Goal: Task Accomplishment & Management: Use online tool/utility

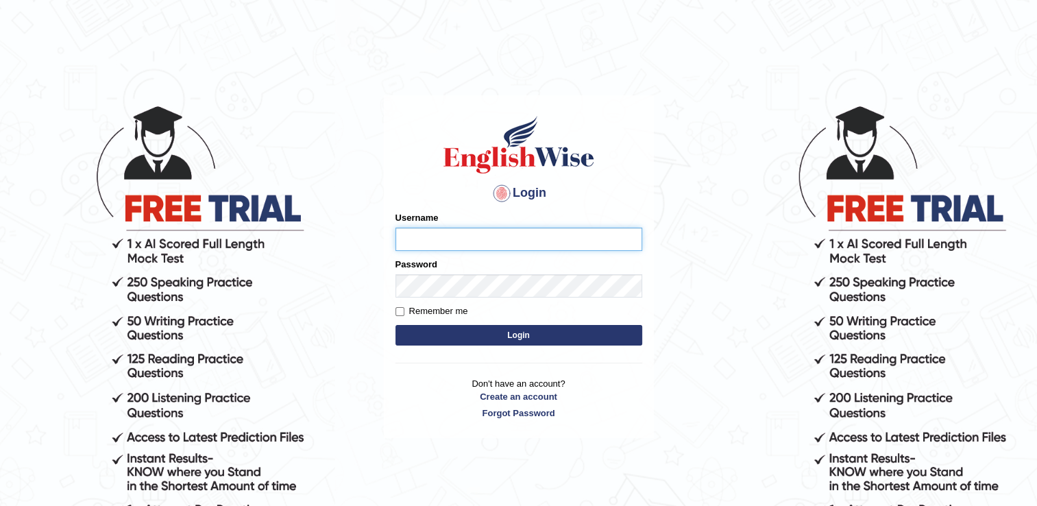
type input "Hkaur133"
click at [515, 332] on button "Login" at bounding box center [518, 335] width 247 height 21
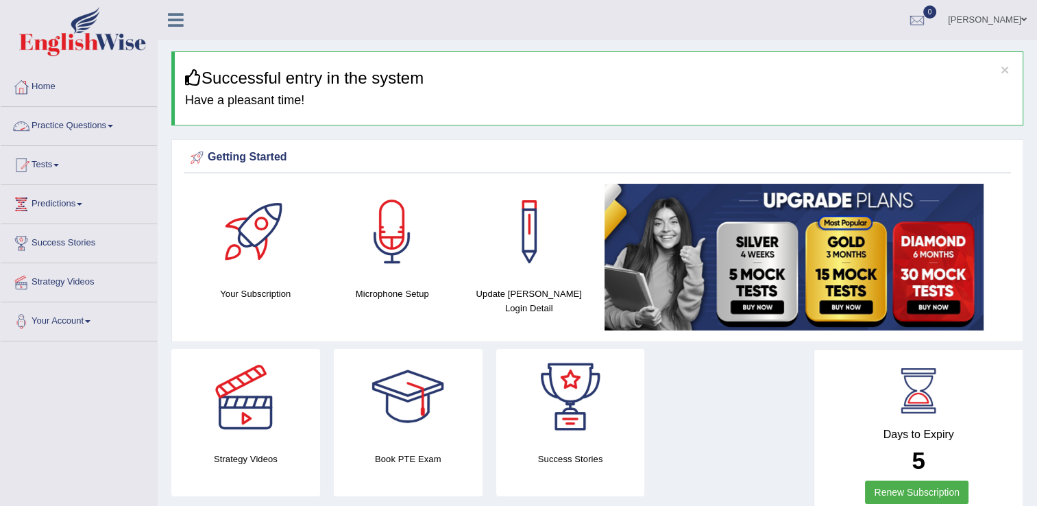
click at [121, 125] on link "Practice Questions" at bounding box center [79, 124] width 156 height 34
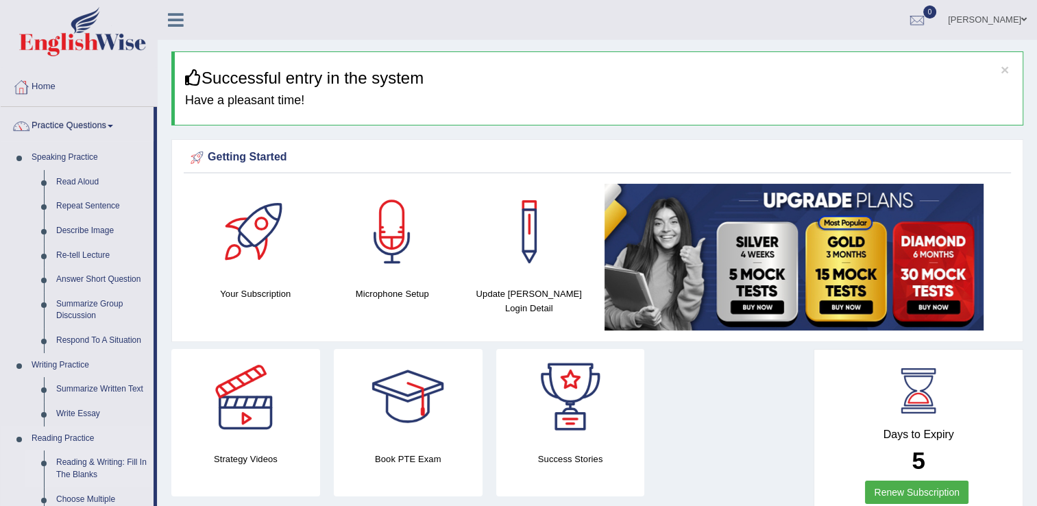
click at [90, 463] on link "Reading & Writing: Fill In The Blanks" at bounding box center [101, 468] width 103 height 36
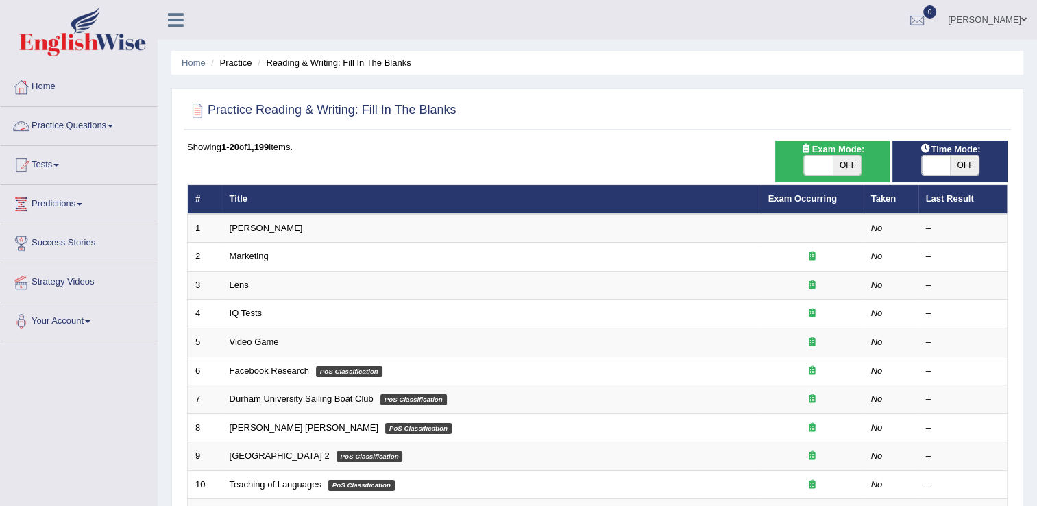
click at [112, 122] on link "Practice Questions" at bounding box center [79, 124] width 156 height 34
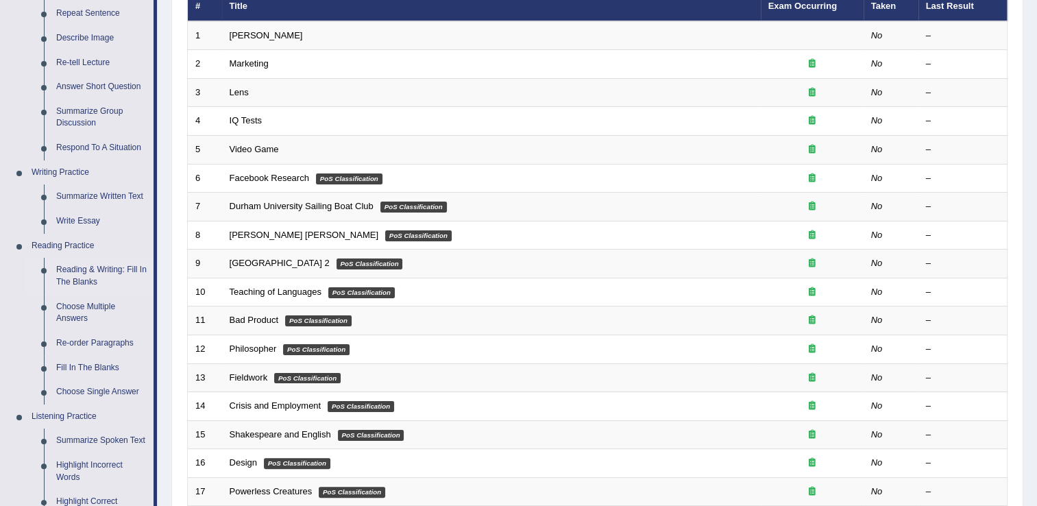
scroll to position [197, 0]
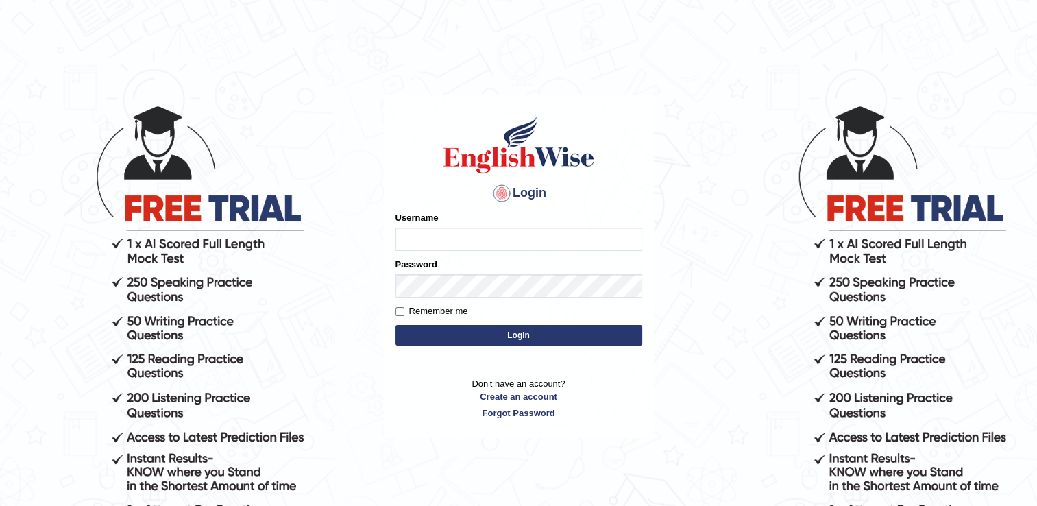
type input "Hkaur133"
click at [537, 330] on button "Login" at bounding box center [518, 335] width 247 height 21
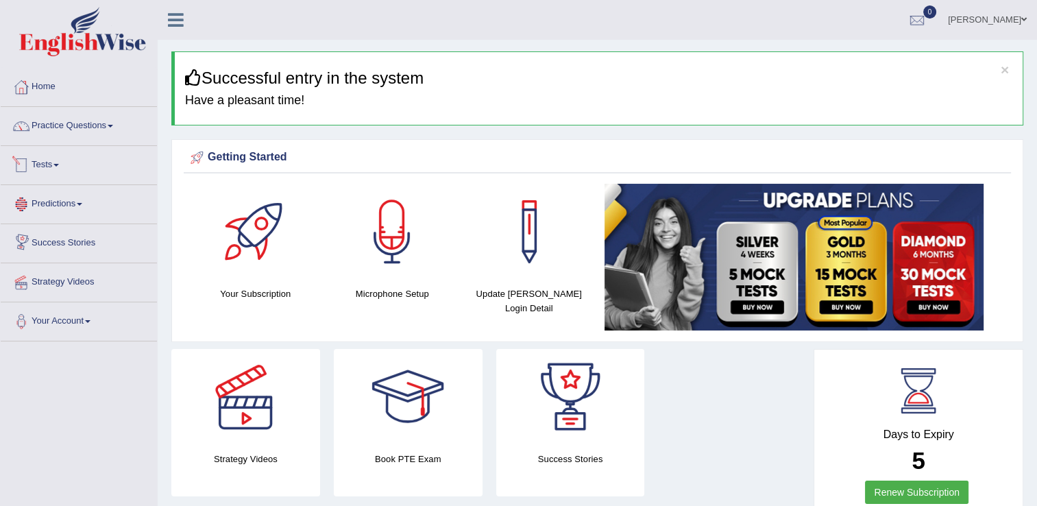
click at [63, 167] on link "Tests" at bounding box center [79, 163] width 156 height 34
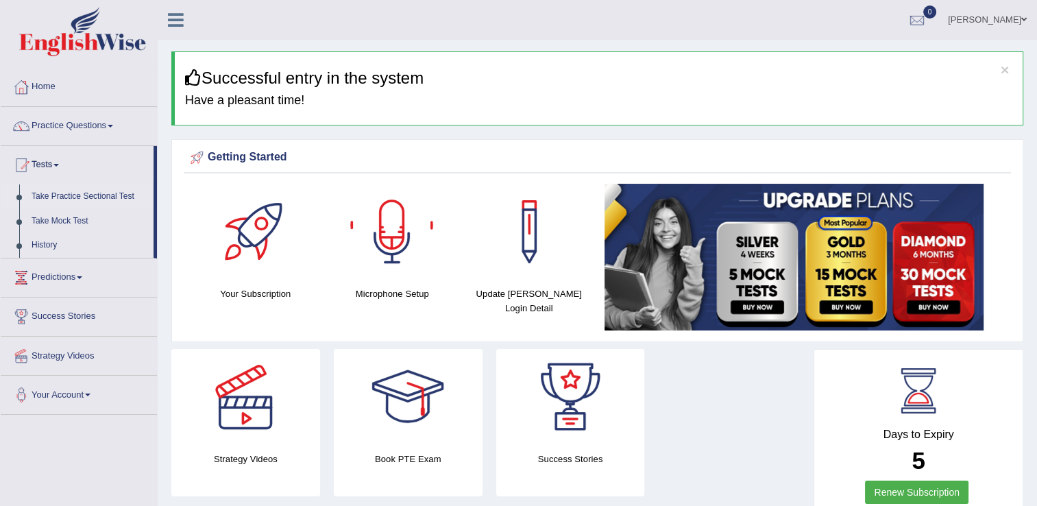
click at [103, 198] on link "Take Practice Sectional Test" at bounding box center [89, 196] width 128 height 25
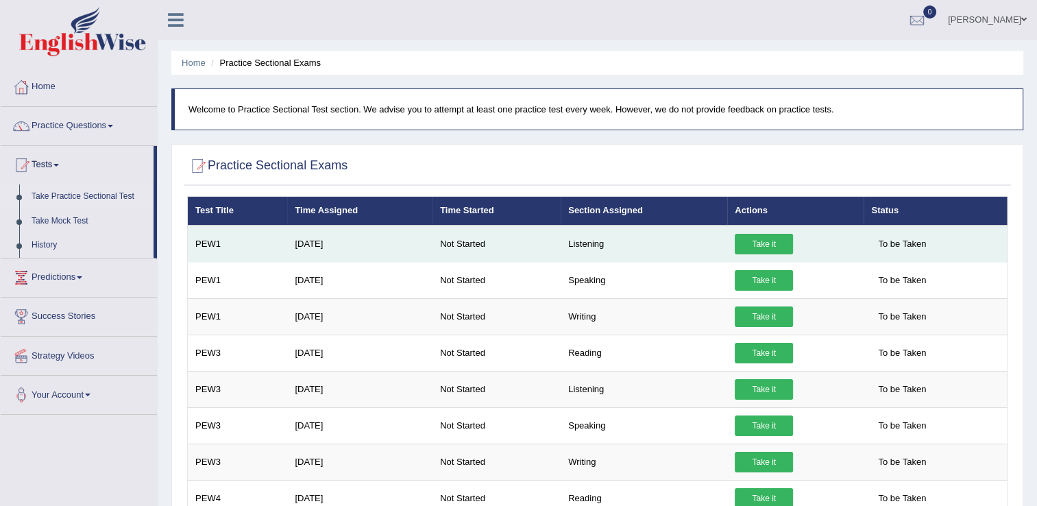
click at [735, 243] on link "Take it" at bounding box center [764, 244] width 58 height 21
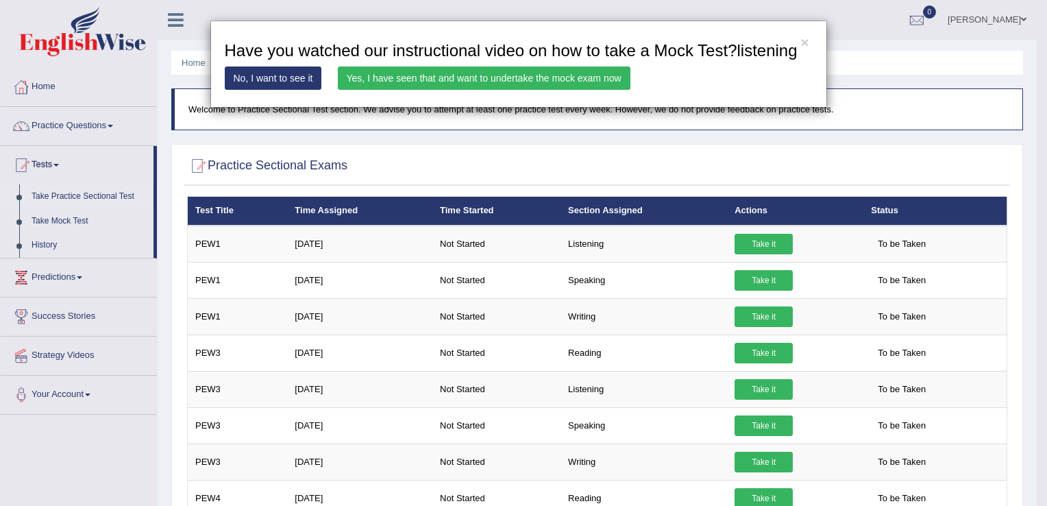
click at [533, 85] on link "Yes, I have seen that and want to undertake the mock exam now" at bounding box center [484, 77] width 293 height 23
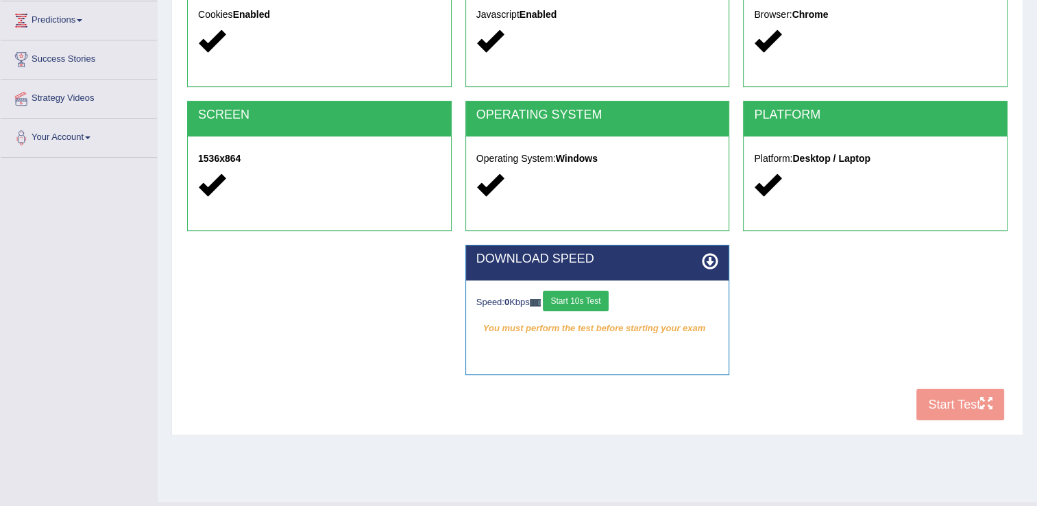
scroll to position [184, 0]
click at [589, 300] on button "Start 10s Test" at bounding box center [575, 301] width 65 height 21
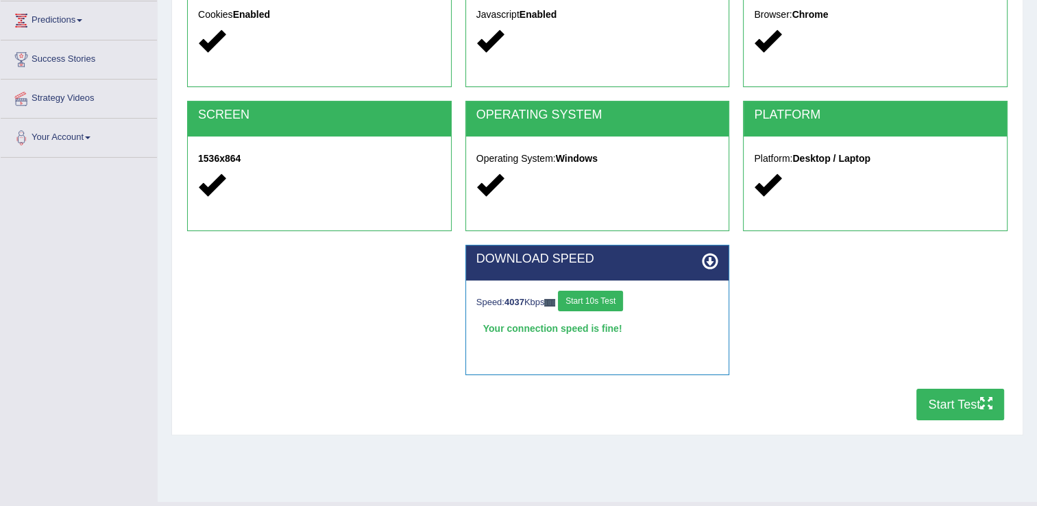
click at [928, 406] on button "Start Test" at bounding box center [960, 405] width 88 height 32
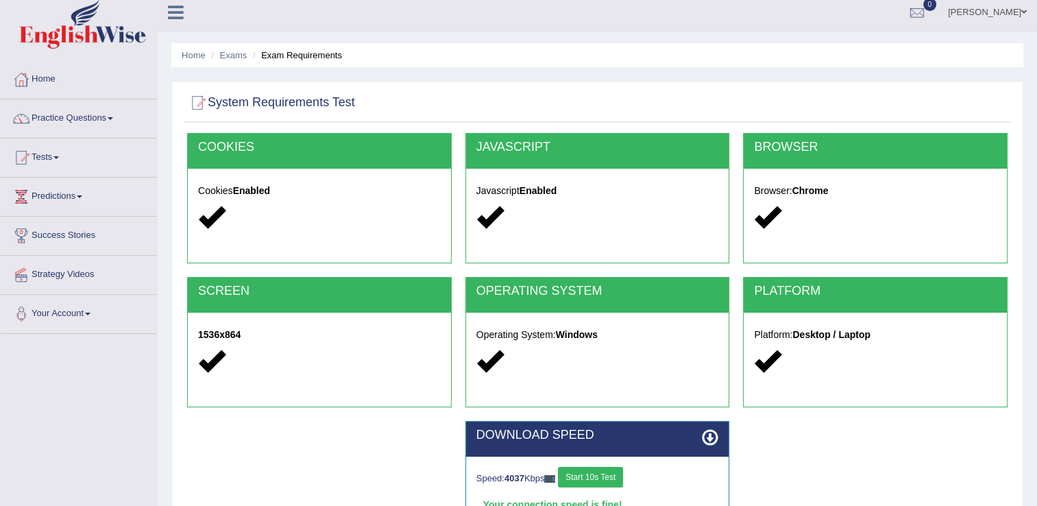
scroll to position [0, 0]
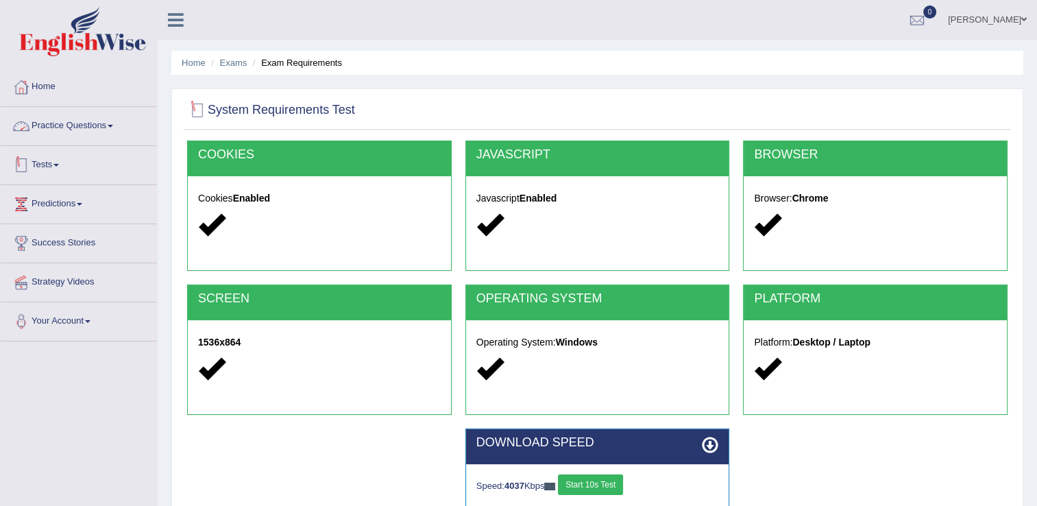
click at [56, 157] on link "Tests" at bounding box center [79, 163] width 156 height 34
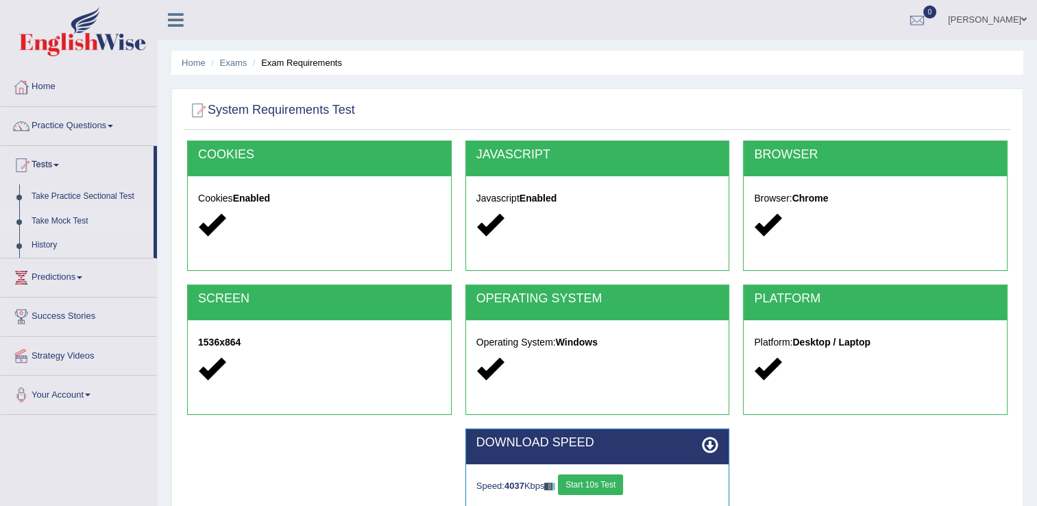
click at [69, 219] on link "Take Mock Test" at bounding box center [89, 221] width 128 height 25
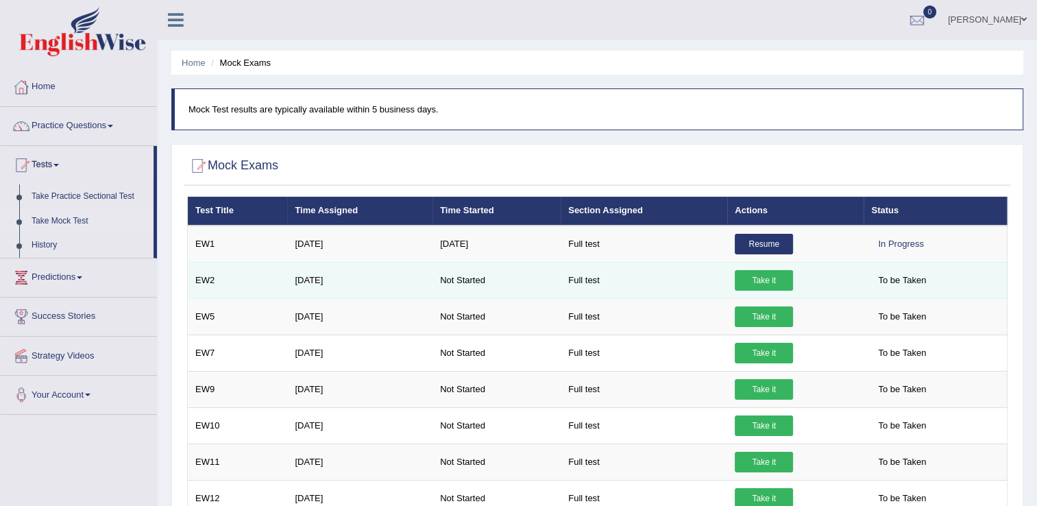
click at [764, 273] on link "Take it" at bounding box center [764, 280] width 58 height 21
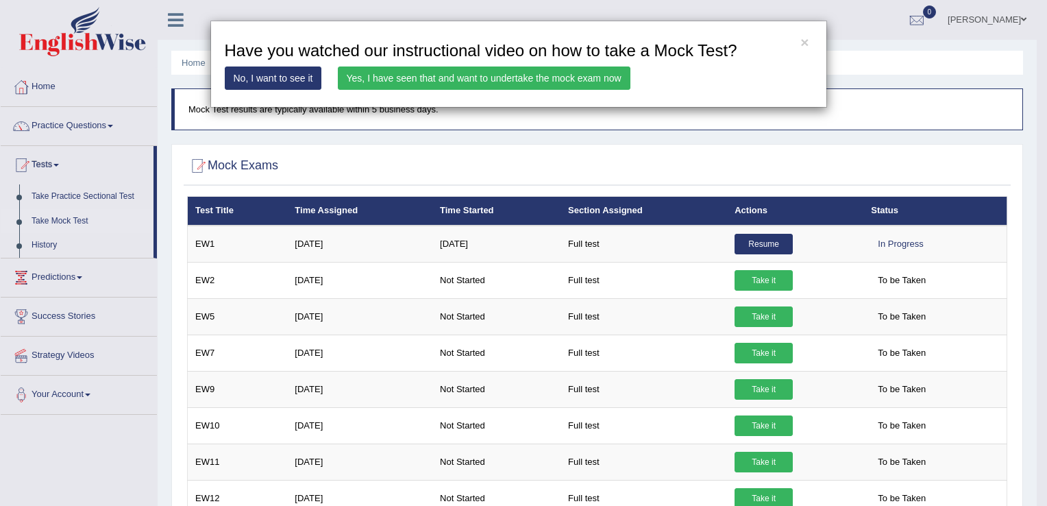
click at [553, 74] on link "Yes, I have seen that and want to undertake the mock exam now" at bounding box center [484, 77] width 293 height 23
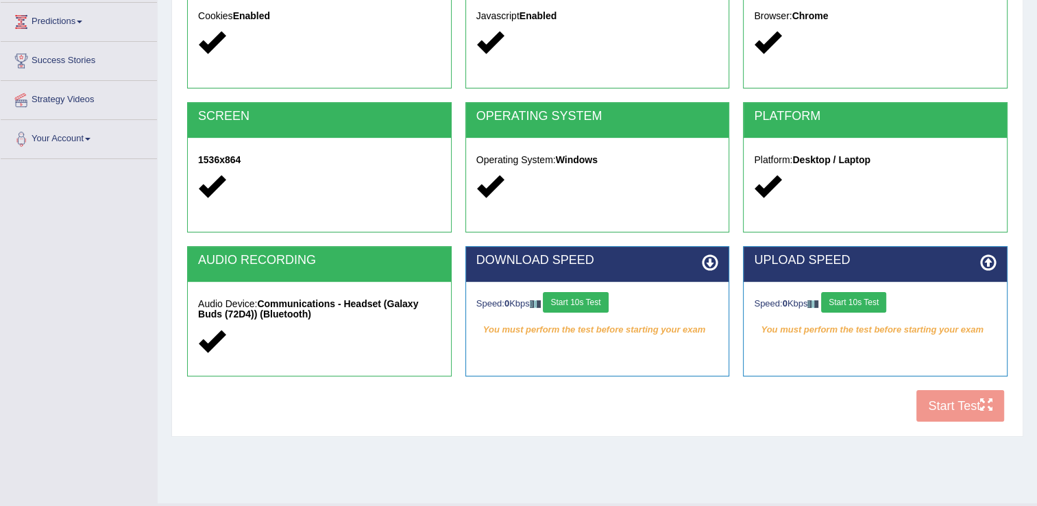
scroll to position [184, 0]
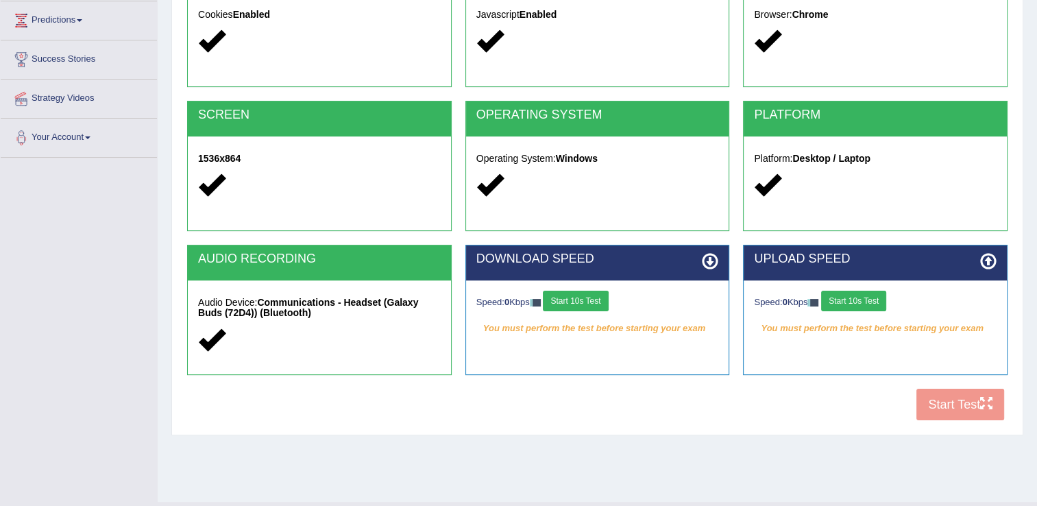
click at [871, 297] on button "Start 10s Test" at bounding box center [853, 301] width 65 height 21
click at [596, 304] on button "Start 10s Test" at bounding box center [575, 301] width 65 height 21
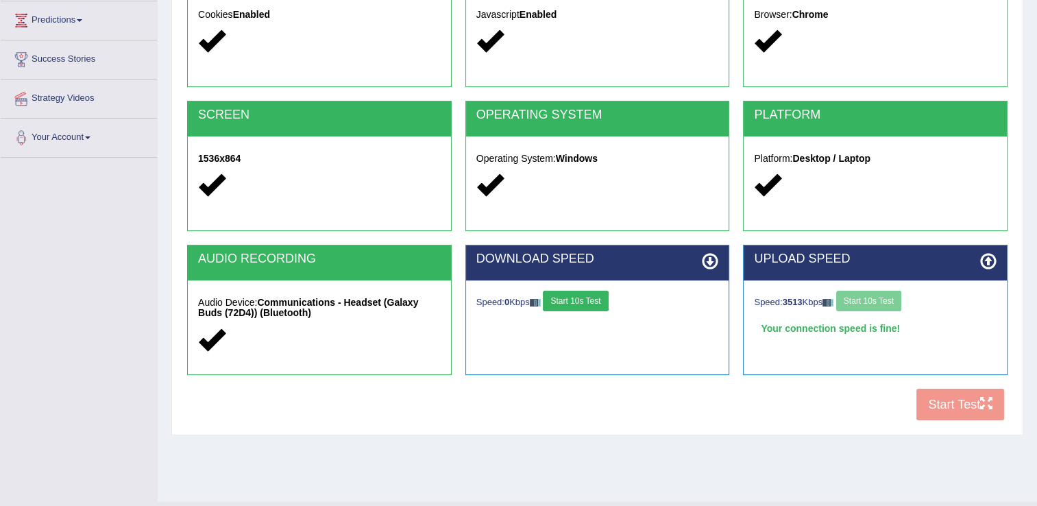
click at [596, 304] on button "Start 10s Test" at bounding box center [575, 301] width 65 height 21
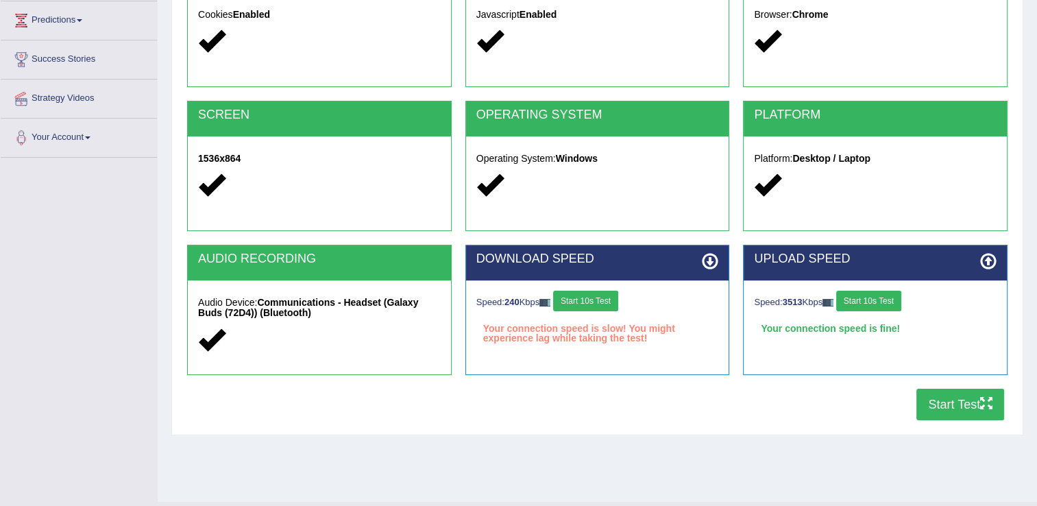
click at [943, 397] on button "Start Test" at bounding box center [960, 405] width 88 height 32
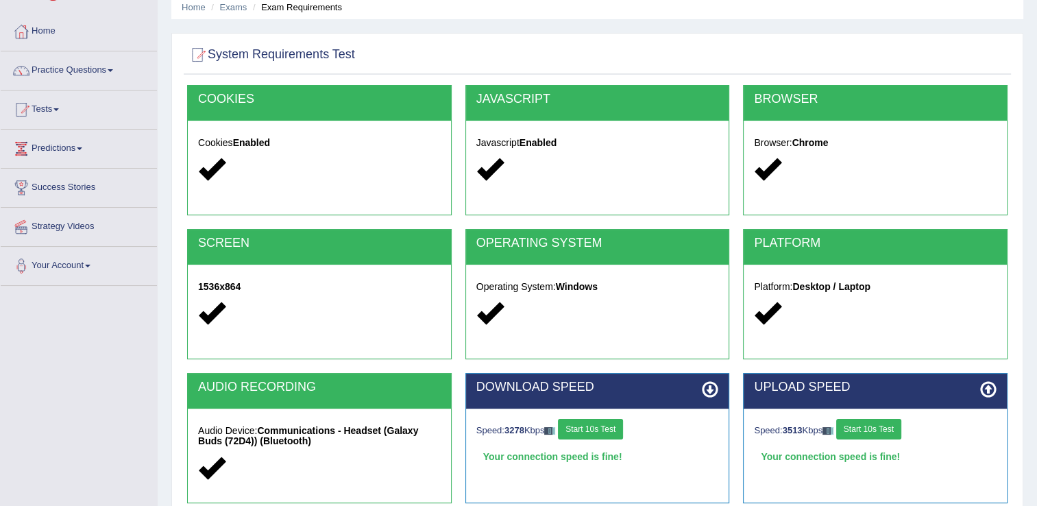
scroll to position [0, 0]
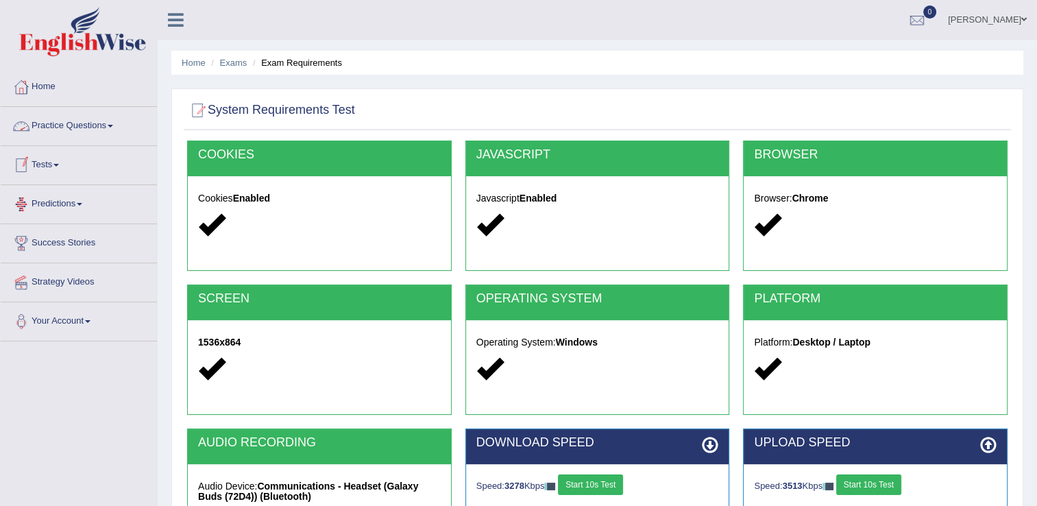
click at [94, 119] on link "Practice Questions" at bounding box center [79, 124] width 156 height 34
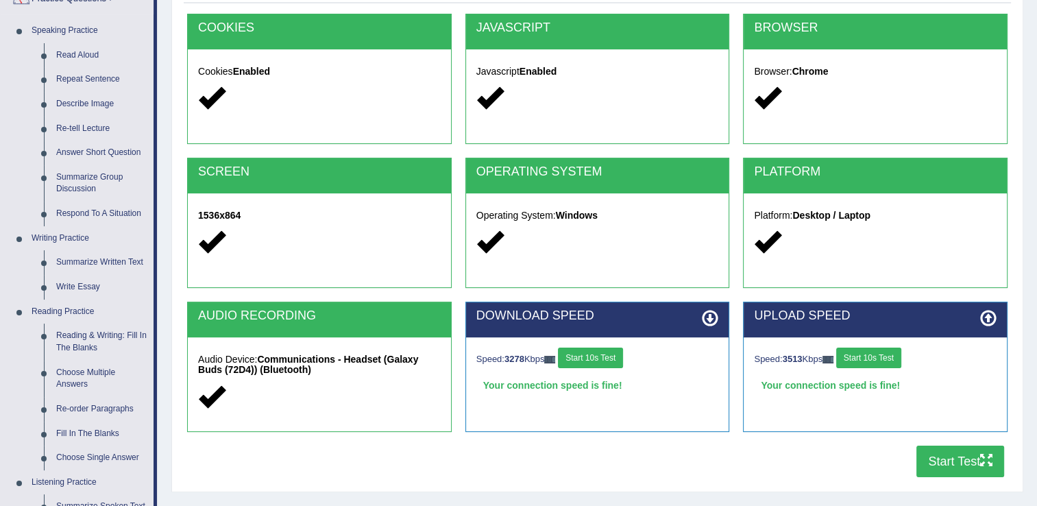
scroll to position [132, 0]
